Goal: Task Accomplishment & Management: Use online tool/utility

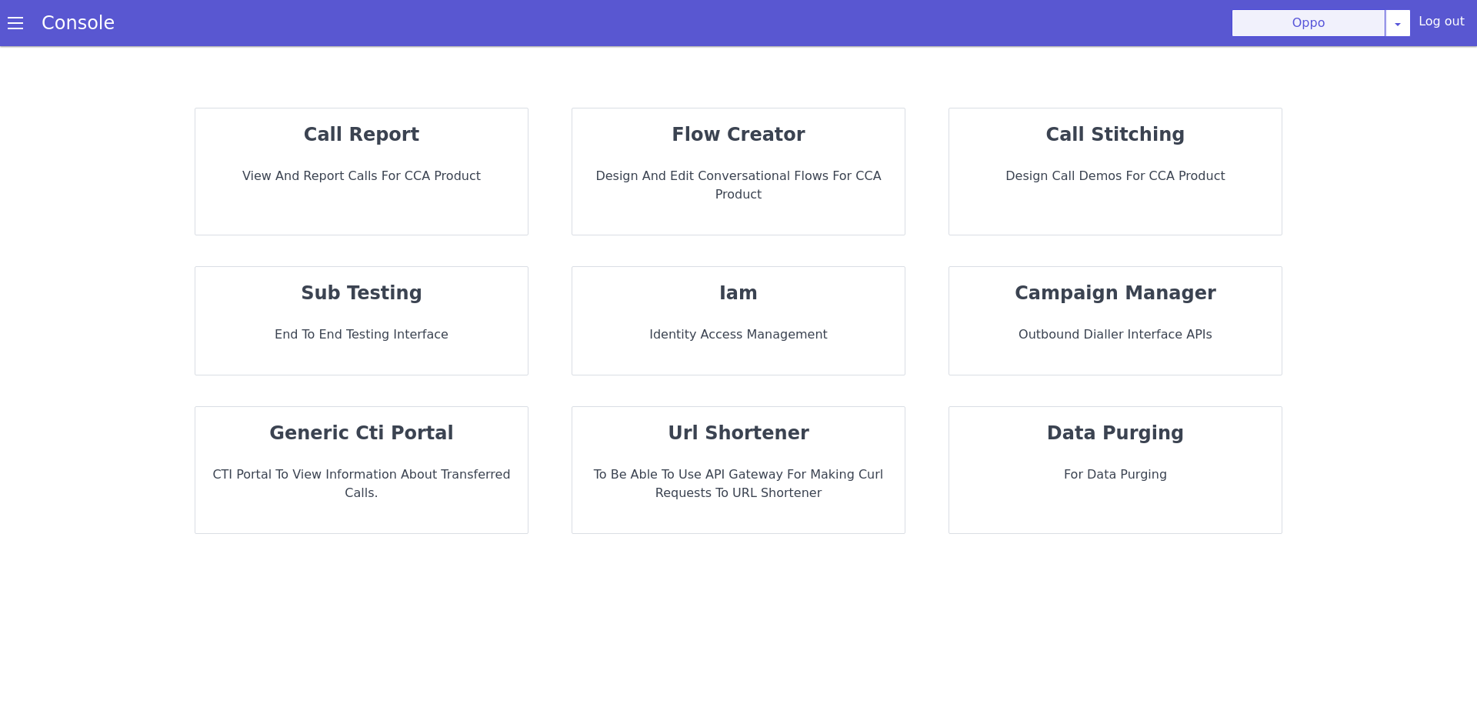
click at [1342, 36] on button "Oppo" at bounding box center [1309, 23] width 154 height 28
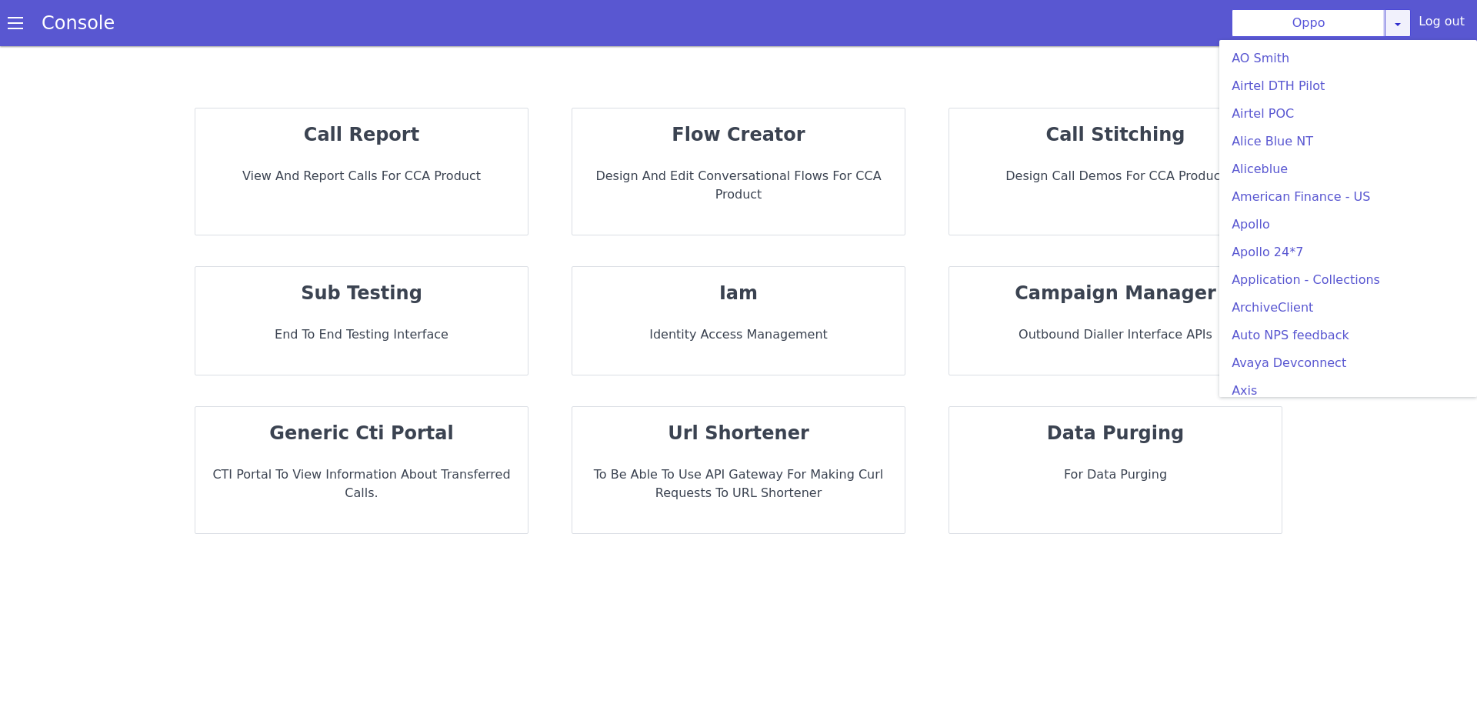
click at [1402, 13] on link at bounding box center [1398, 23] width 26 height 28
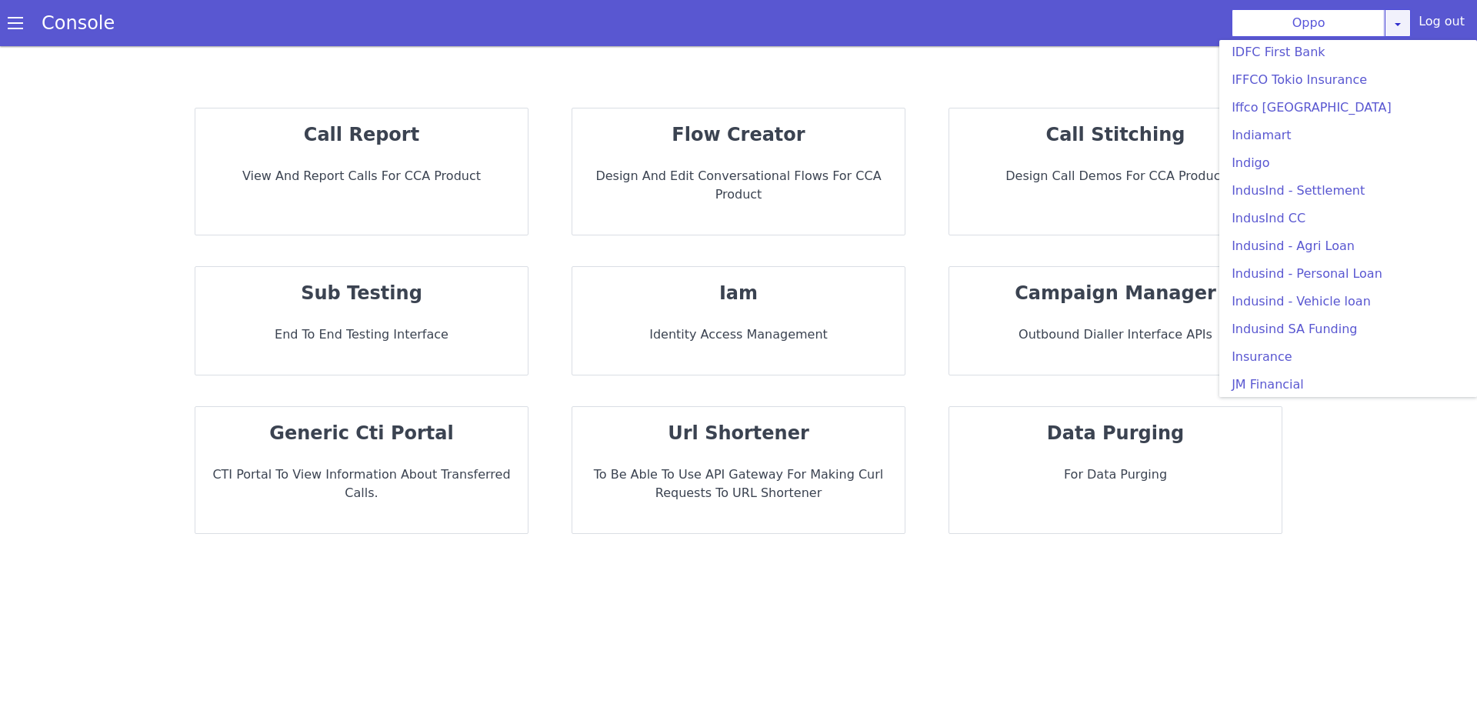
scroll to position [1943, 0]
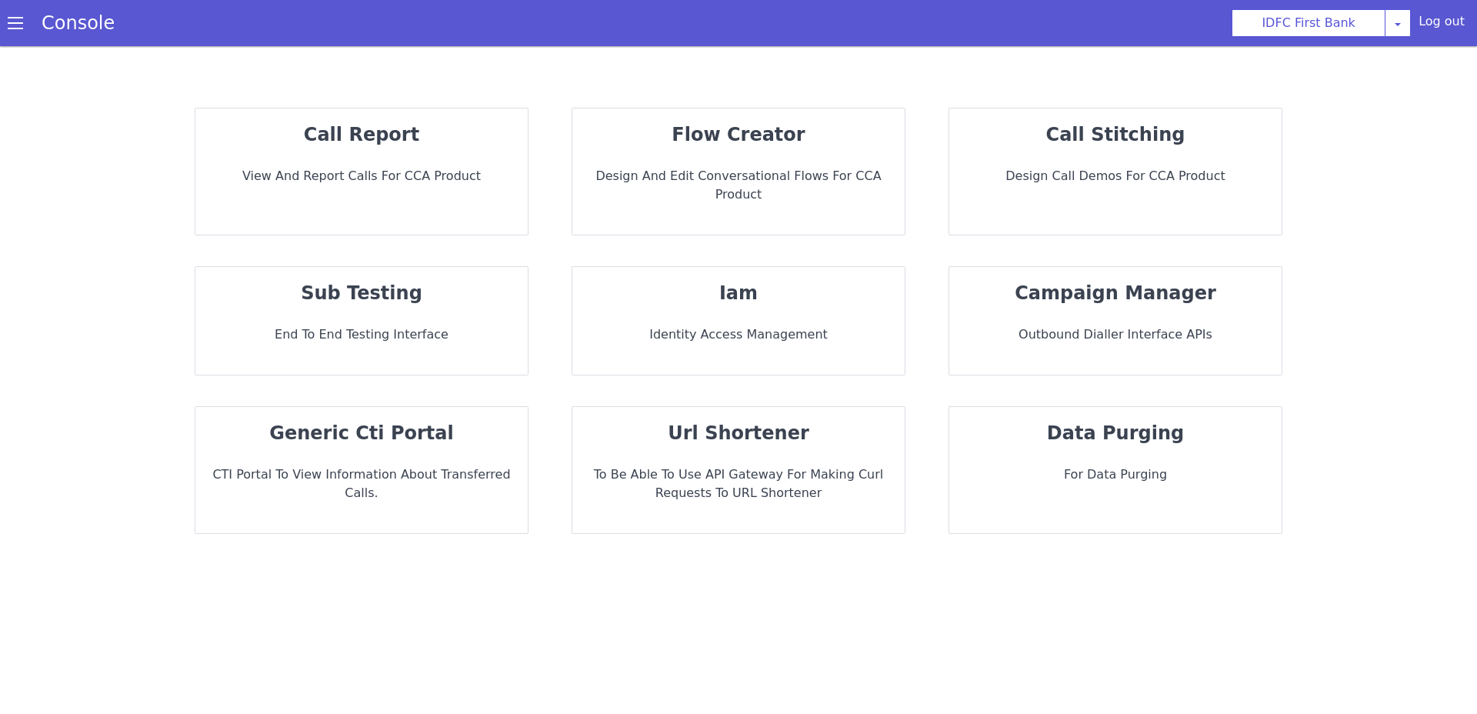
click at [686, 147] on p "flow creator" at bounding box center [739, 135] width 308 height 28
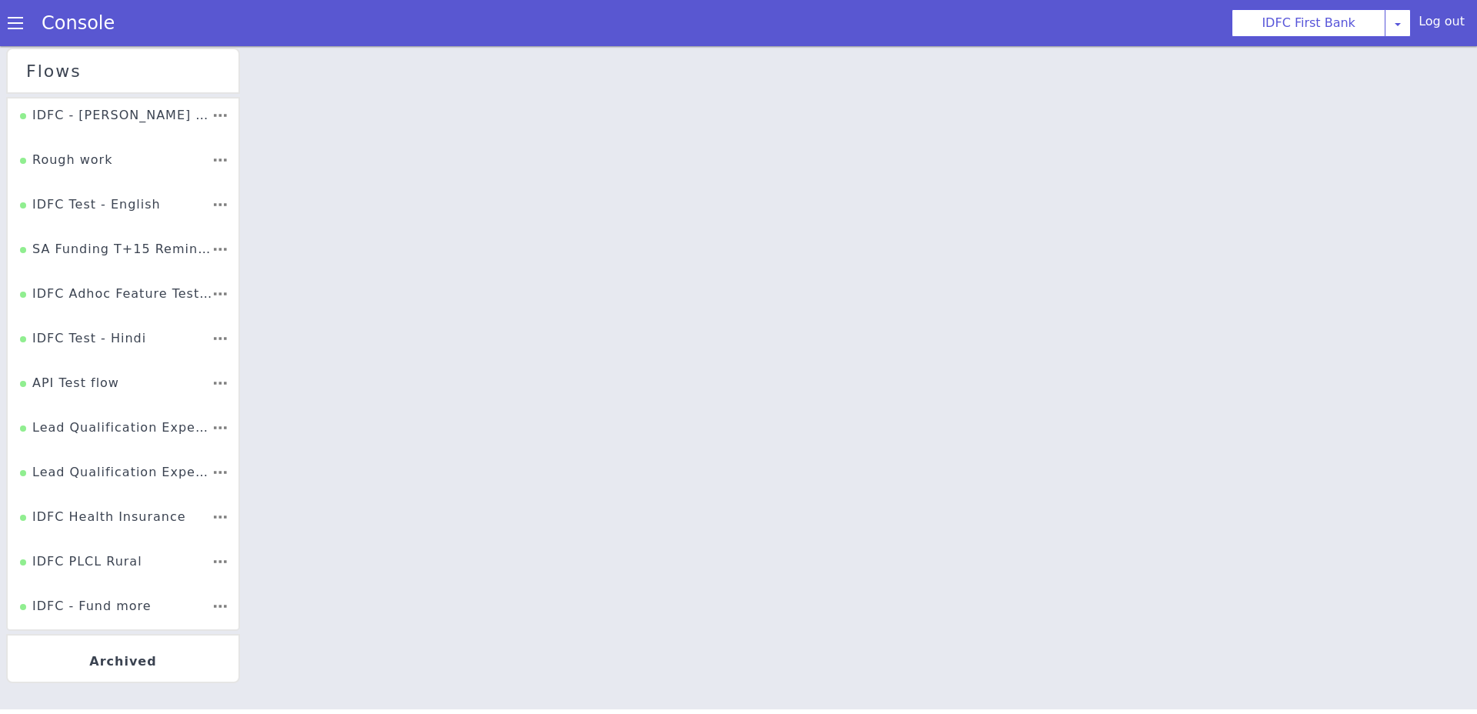
scroll to position [2161, 0]
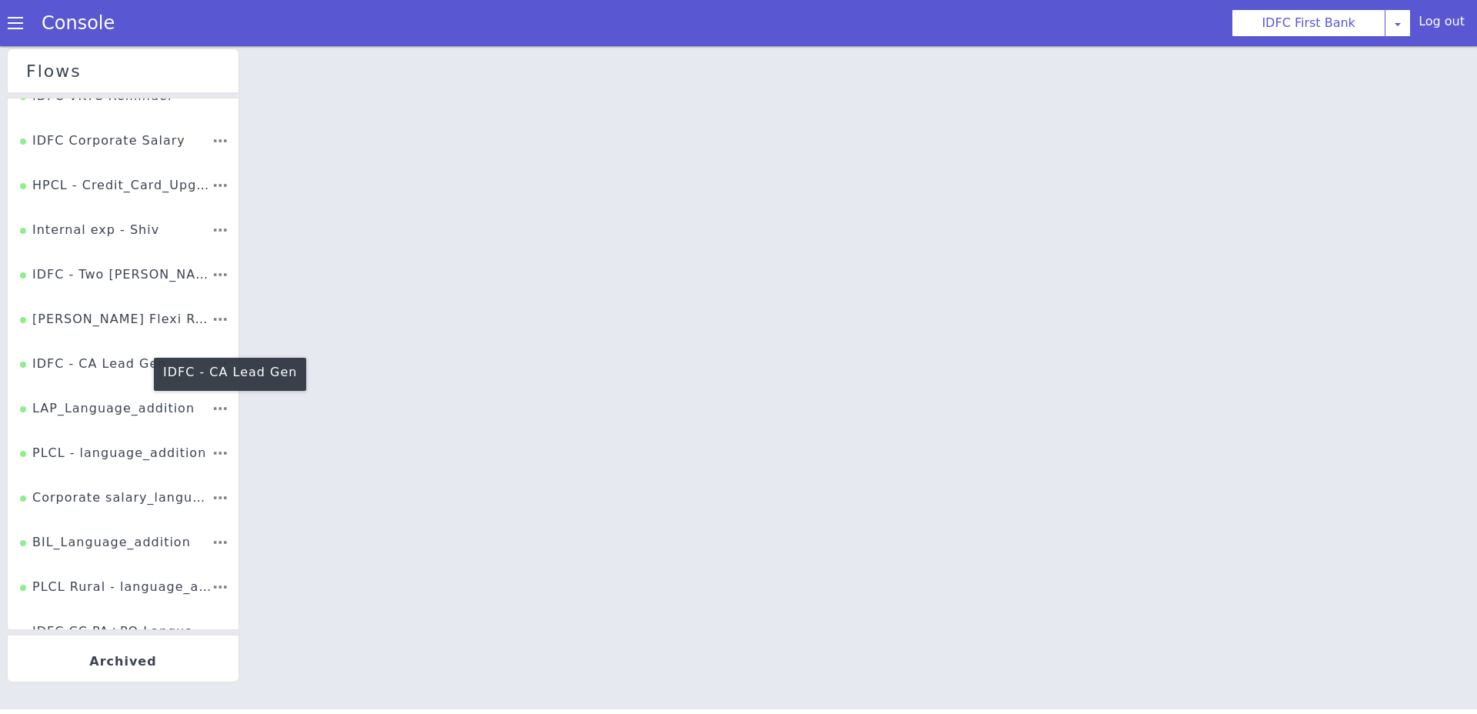
click at [122, 235] on div "IDFC - CA Lead Gen" at bounding box center [117, 202] width 149 height 66
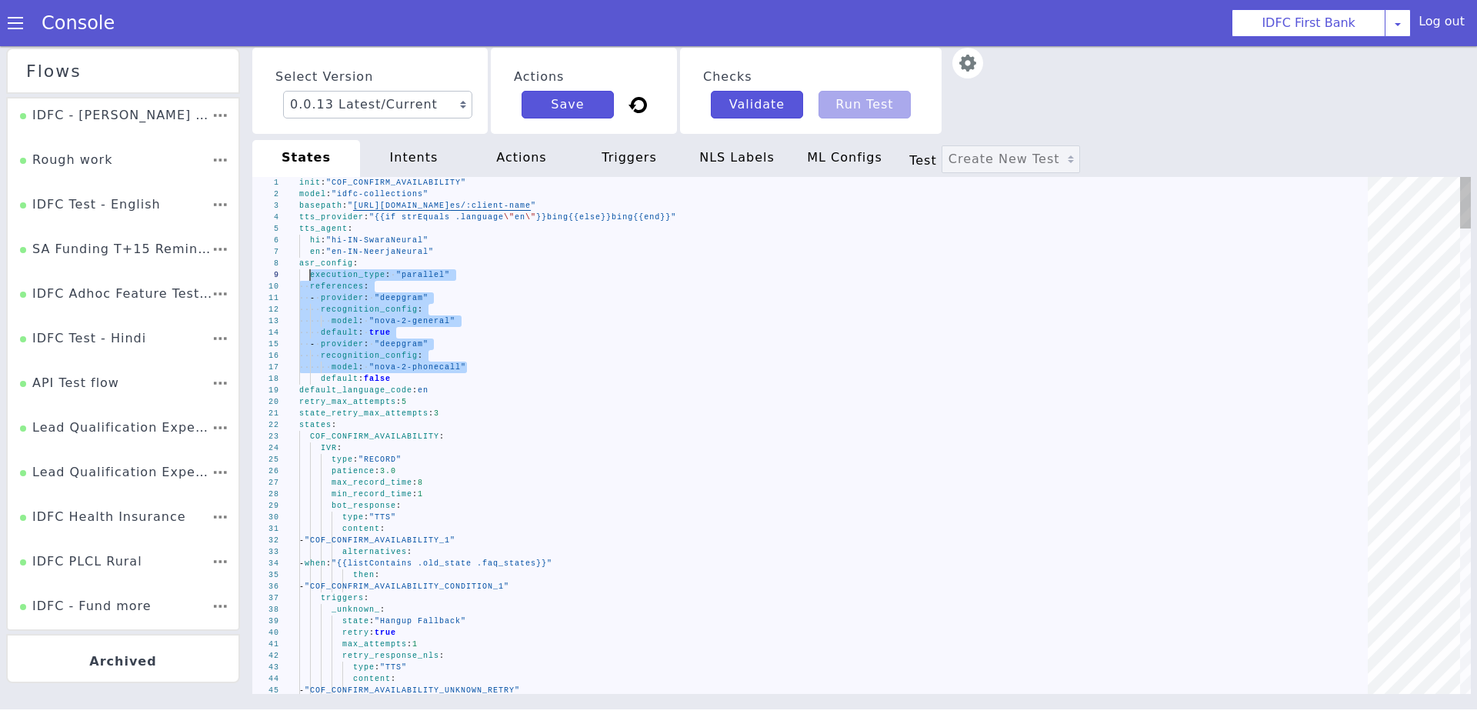
drag, startPoint x: 469, startPoint y: 368, endPoint x: 312, endPoint y: 281, distance: 179.4
click at [482, 391] on div "default_language_code : en" at bounding box center [838, 391] width 1079 height 12
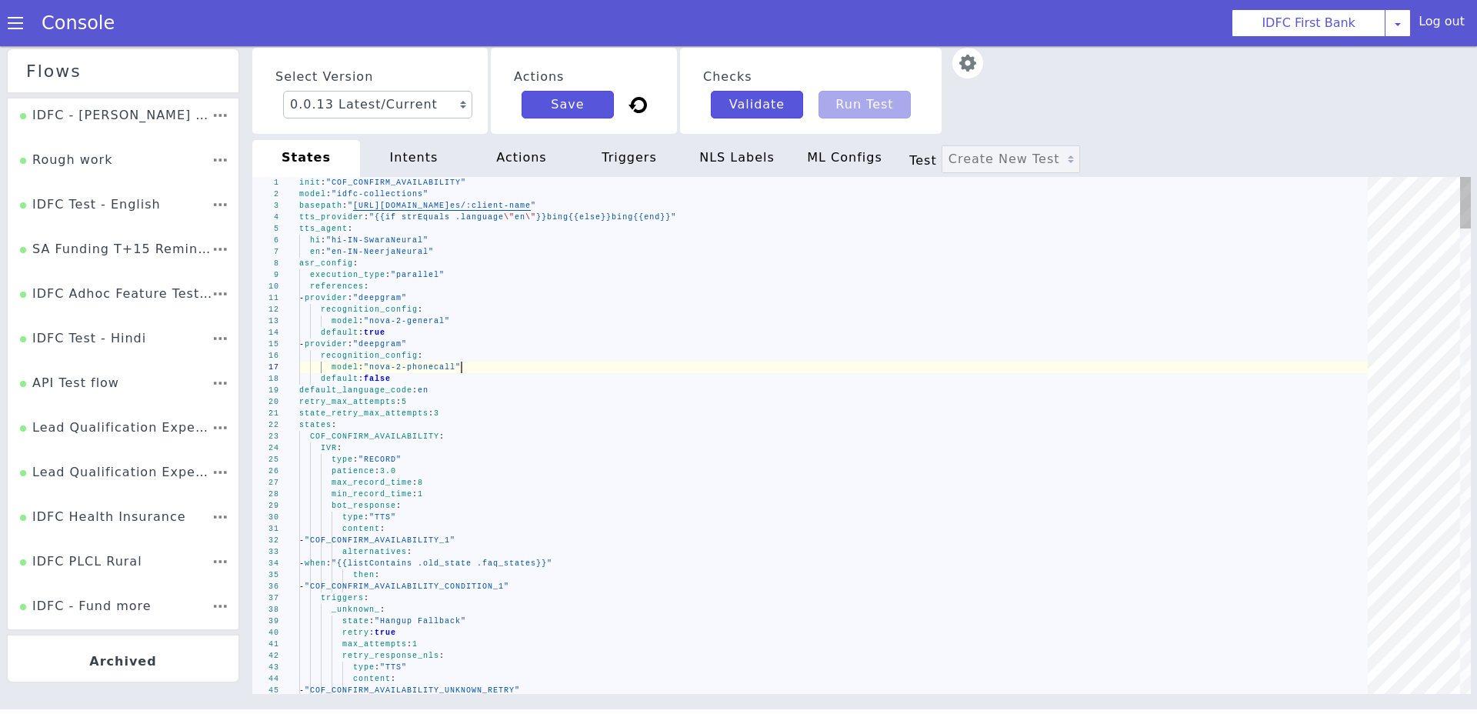
click at [461, 365] on span ""nova-2-phonecall"" at bounding box center [412, 367] width 97 height 8
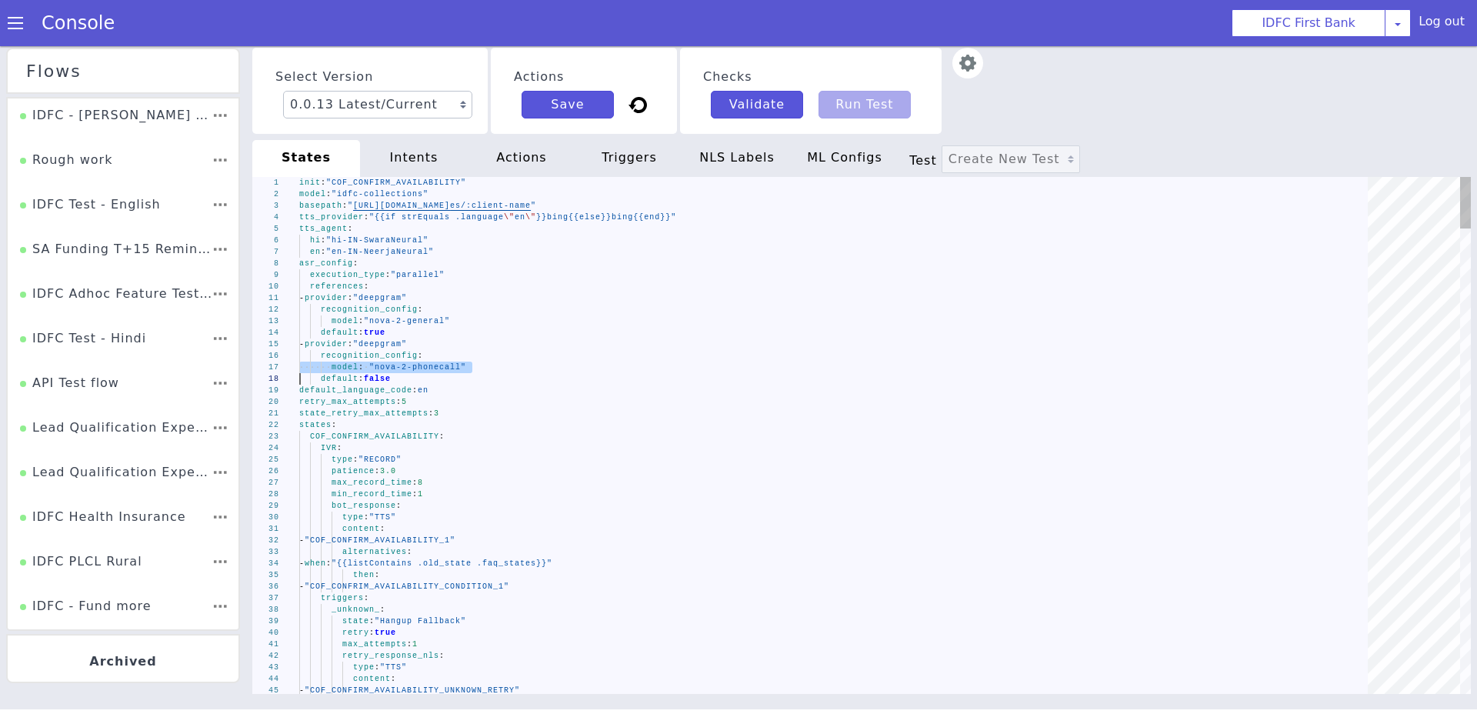
click at [424, 283] on span ""nova-2-general"" at bounding box center [419, 272] width 86 height 21
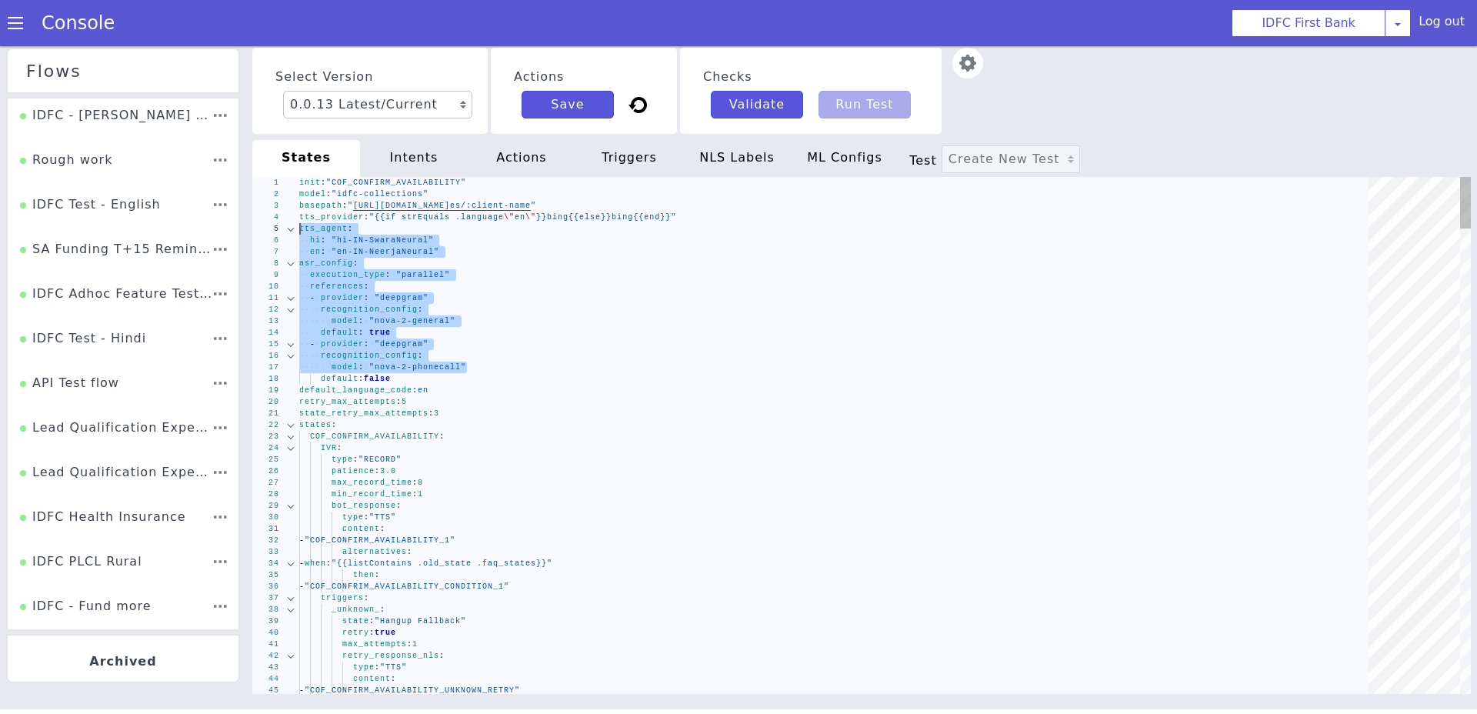
drag, startPoint x: 478, startPoint y: 371, endPoint x: 262, endPoint y: 229, distance: 258.2
type textarea "- provider: "deepgram" recognition_config: model: "nova-2-general" default: tru…"
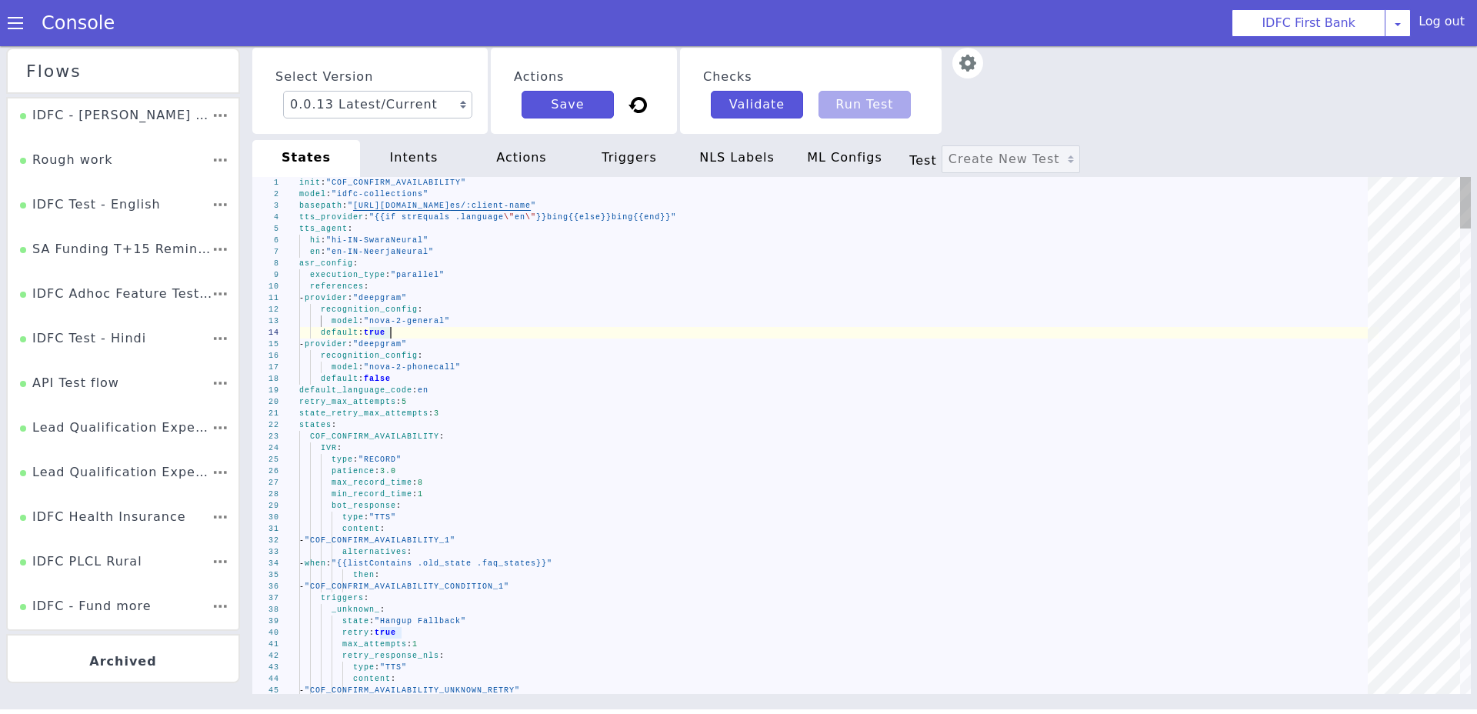
click at [413, 283] on span ""deepgram"" at bounding box center [394, 273] width 55 height 19
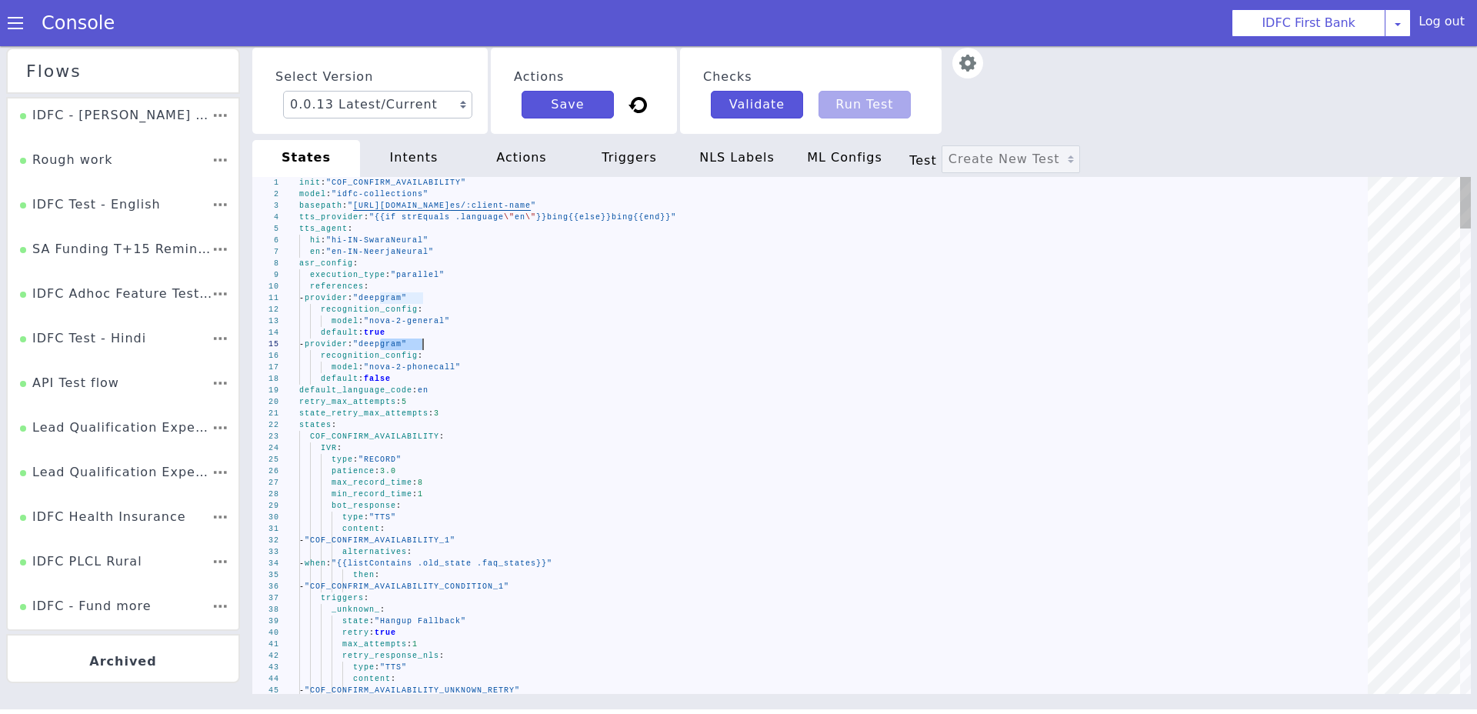
click at [414, 319] on span ""nova-2-general"" at bounding box center [407, 321] width 86 height 8
click at [413, 371] on span ""nova-2-phonecall"" at bounding box center [412, 367] width 97 height 8
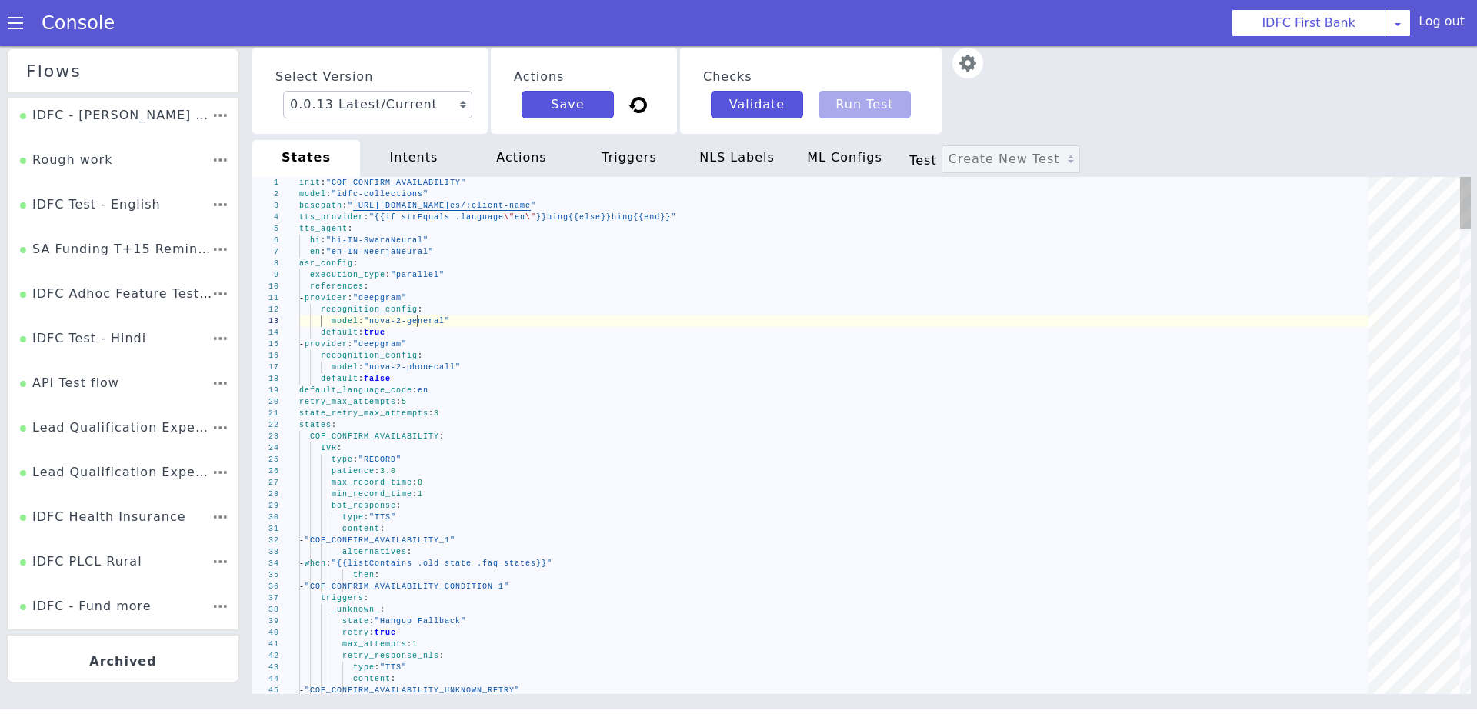
click at [418, 318] on div "13 14 15 16 17 18 19 20 21 22 23 24 25 26 27 28 29 30 31 32 33 34 35 36 37 38 3…" at bounding box center [861, 435] width 1219 height 517
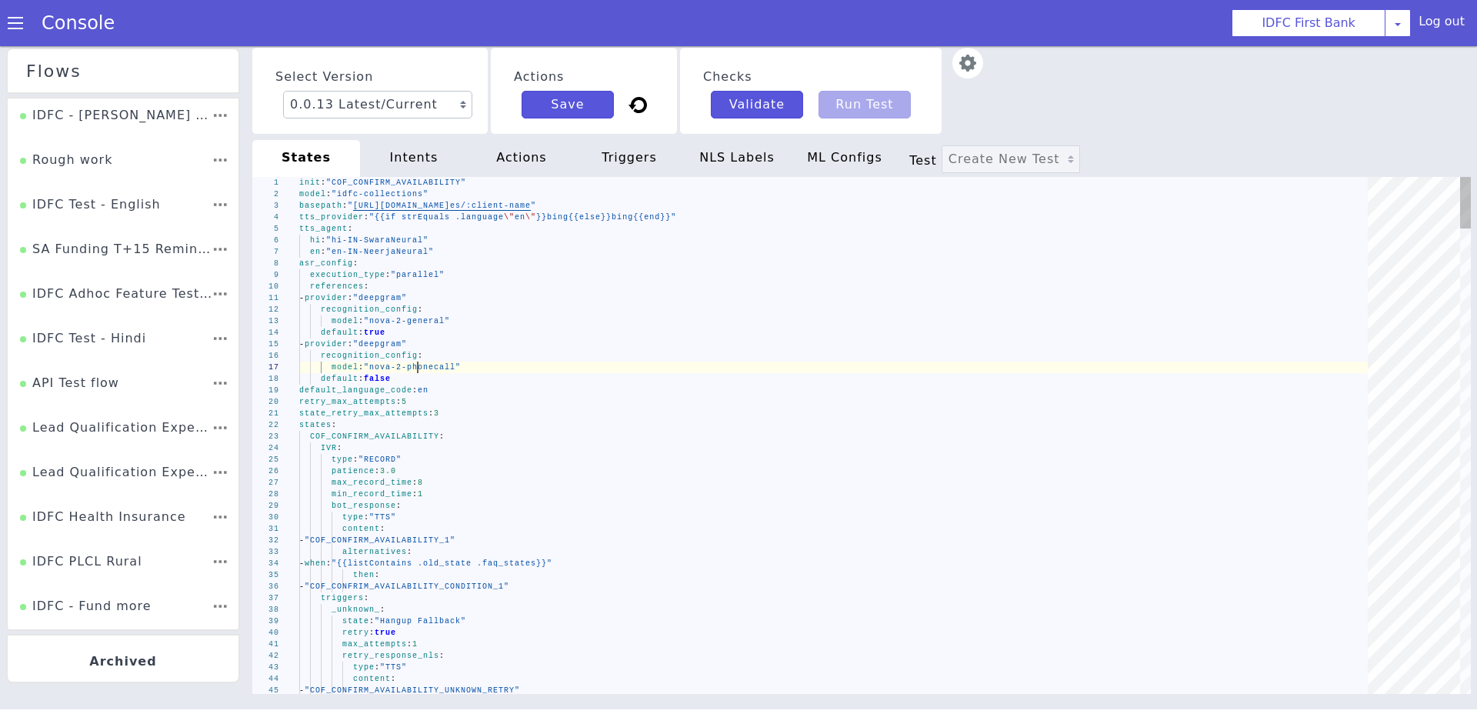
click at [419, 316] on span ""nova-2-phonecall"" at bounding box center [421, 303] width 97 height 28
